Goal: Task Accomplishment & Management: Manage account settings

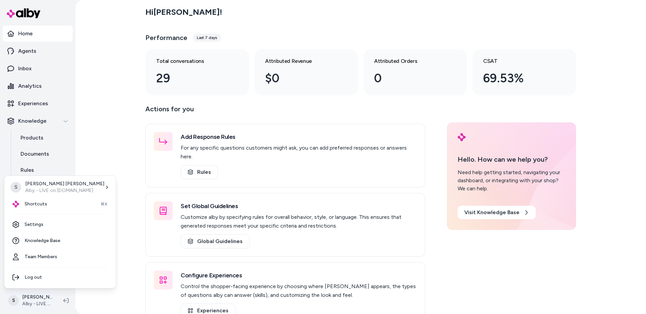
click at [40, 297] on html "Home Agents Inbox Analytics Experiences Knowledge Products Documents Rules Veri…" at bounding box center [323, 157] width 646 height 314
click at [41, 257] on link "Team Members" at bounding box center [60, 257] width 106 height 16
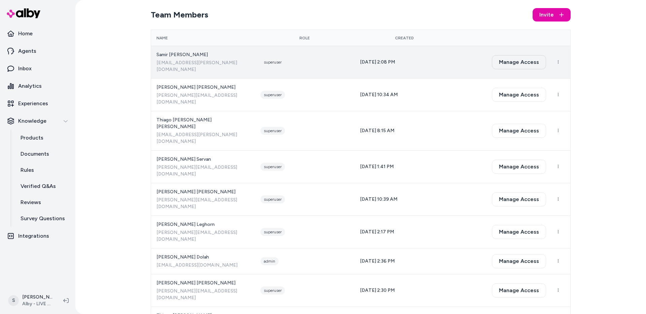
click at [525, 62] on button "Manage Access" at bounding box center [519, 62] width 54 height 14
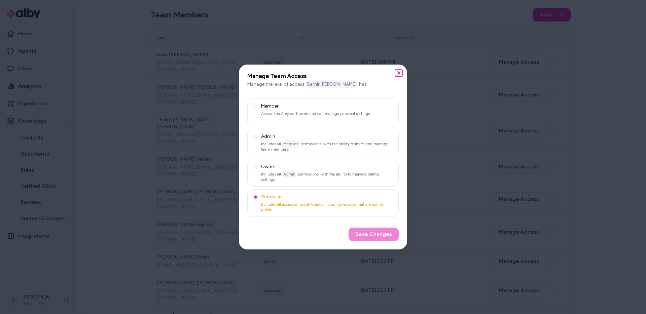
click at [397, 73] on icon "button" at bounding box center [398, 72] width 5 height 5
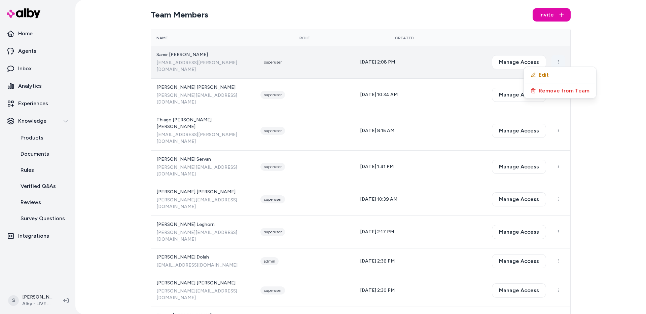
click at [561, 57] on html "Home Agents Inbox Analytics Experiences Knowledge Products Documents Rules Veri…" at bounding box center [323, 157] width 646 height 314
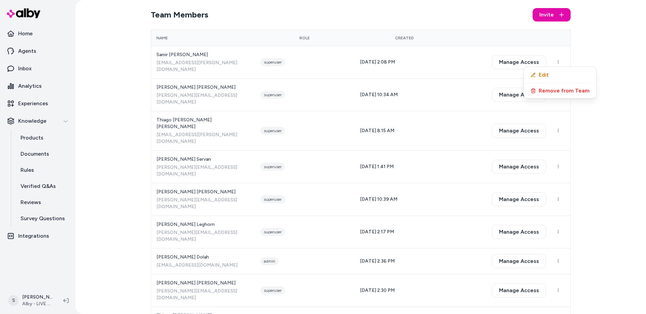
click at [583, 52] on html "Home Agents Inbox Analytics Experiences Knowledge Products Documents Rules Veri…" at bounding box center [323, 157] width 646 height 314
click at [27, 30] on p "Home" at bounding box center [25, 34] width 14 height 8
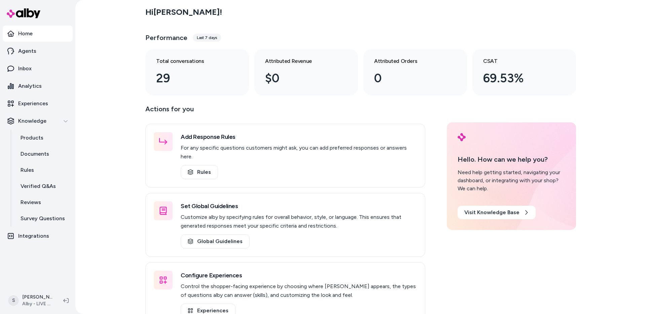
click at [113, 216] on div "Hi [PERSON_NAME] ! Performance Last 7 days Total conversations 29 Attributed Re…" at bounding box center [360, 157] width 571 height 314
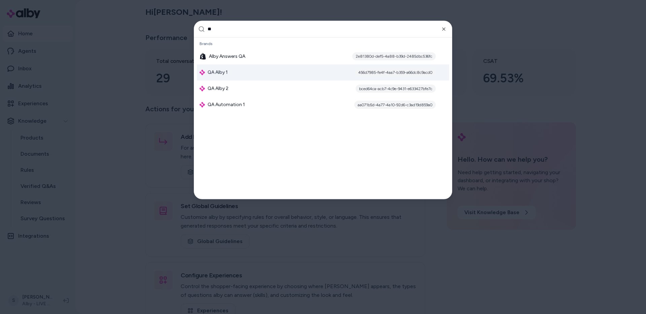
type input "**"
click at [230, 71] on div "QA Alby 1 456d7985-fe4f-4aa7-b359-a66dc8c9acd0" at bounding box center [323, 72] width 252 height 16
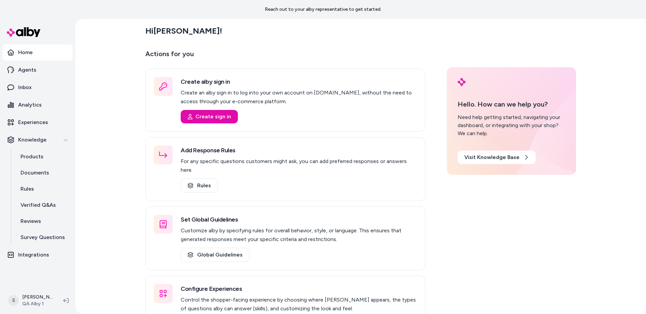
click at [106, 264] on div "Hi [PERSON_NAME] ! Actions for you Create alby sign in Create an alby sign in t…" at bounding box center [360, 167] width 571 height 296
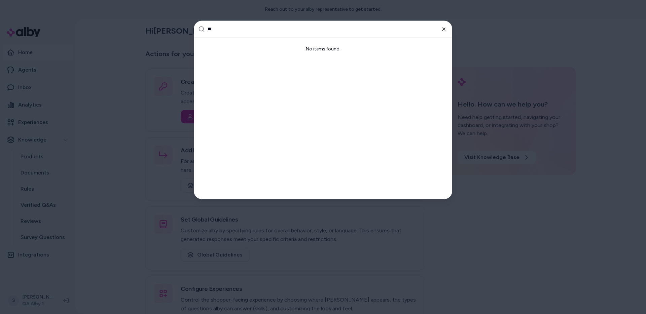
type input "**"
click at [443, 26] on icon "button" at bounding box center [443, 28] width 5 height 5
